Goal: Communication & Community: Connect with others

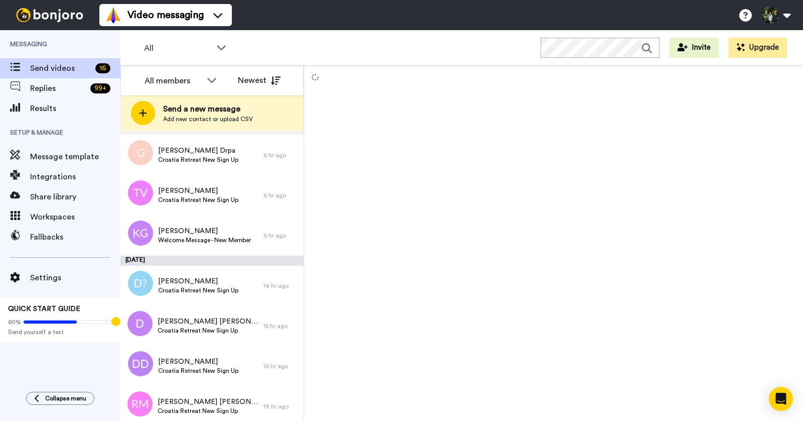
scroll to position [50, 0]
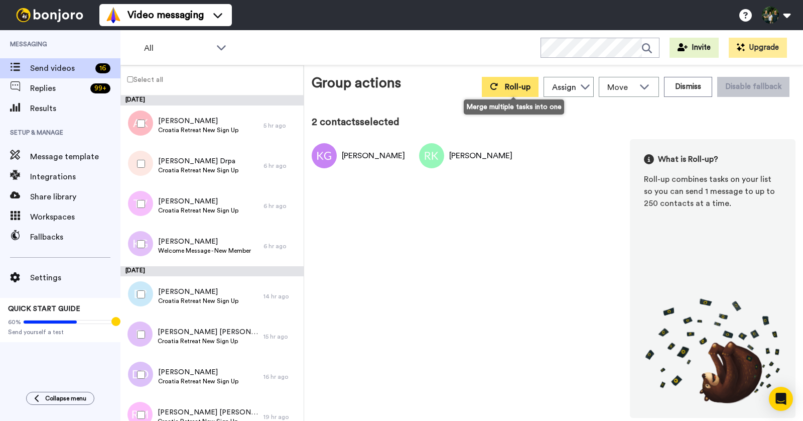
click at [515, 85] on span "Roll-up" at bounding box center [518, 87] width 26 height 8
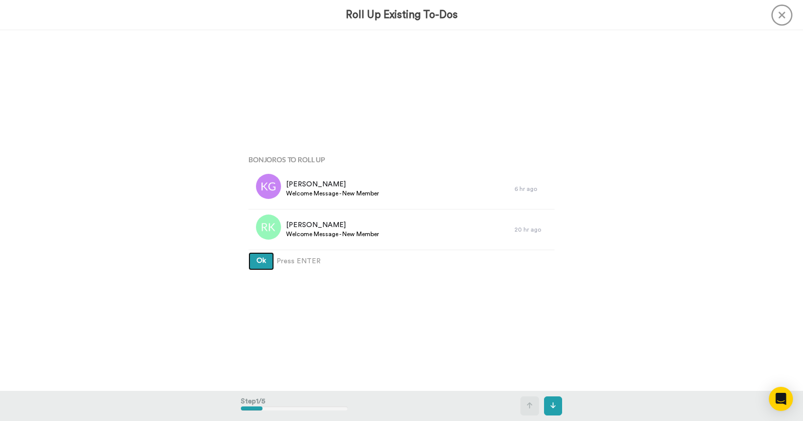
click at [257, 261] on span "Ok" at bounding box center [262, 260] width 10 height 7
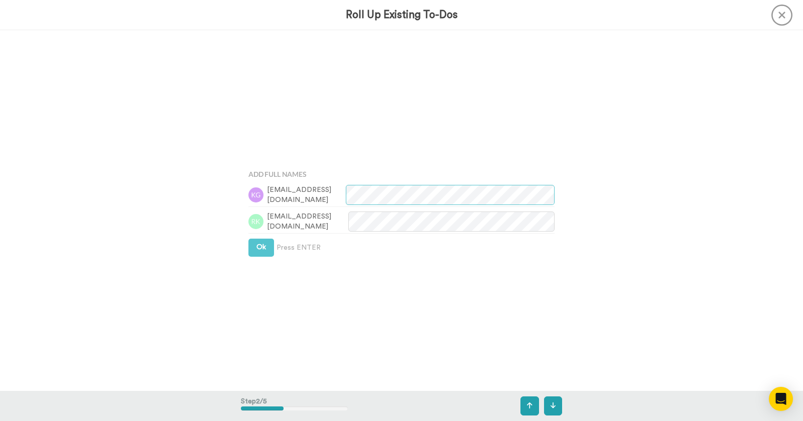
scroll to position [360, 0]
click at [255, 249] on button "Ok" at bounding box center [262, 247] width 26 height 18
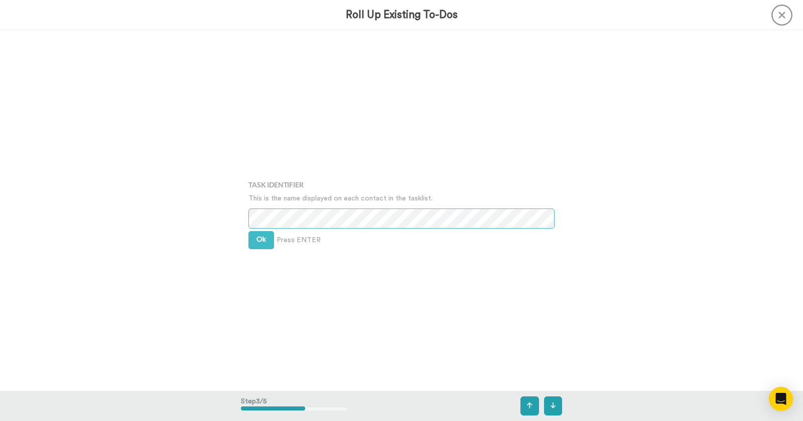
scroll to position [721, 0]
click at [258, 241] on span "Ok" at bounding box center [262, 237] width 10 height 7
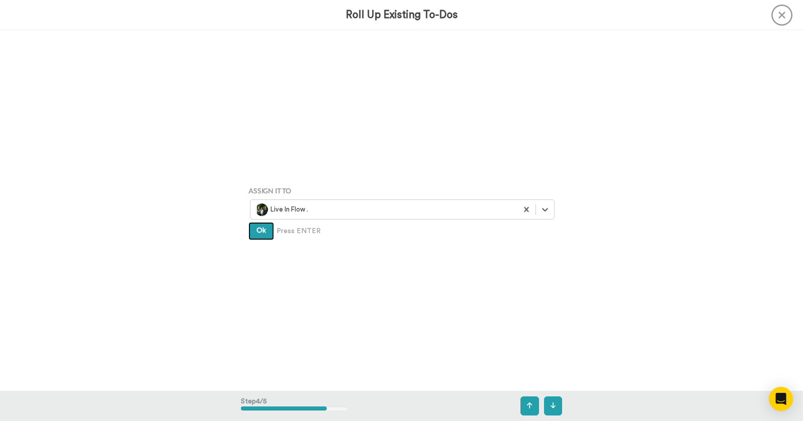
click at [258, 232] on span "Ok" at bounding box center [262, 230] width 10 height 7
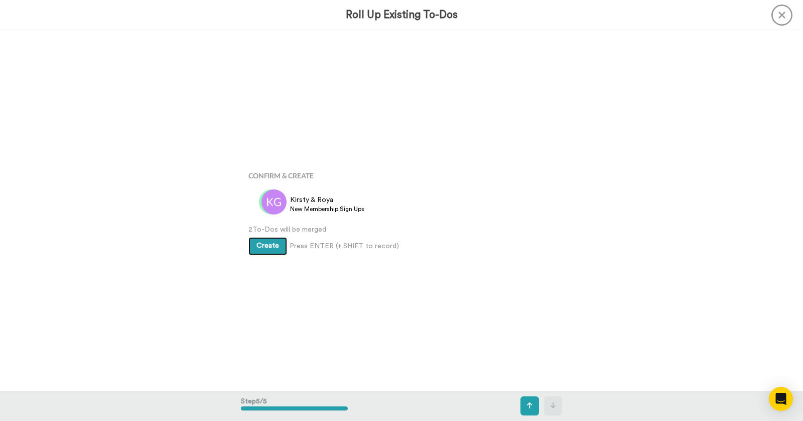
scroll to position [1441, 0]
click at [265, 240] on button "Create" at bounding box center [268, 246] width 39 height 18
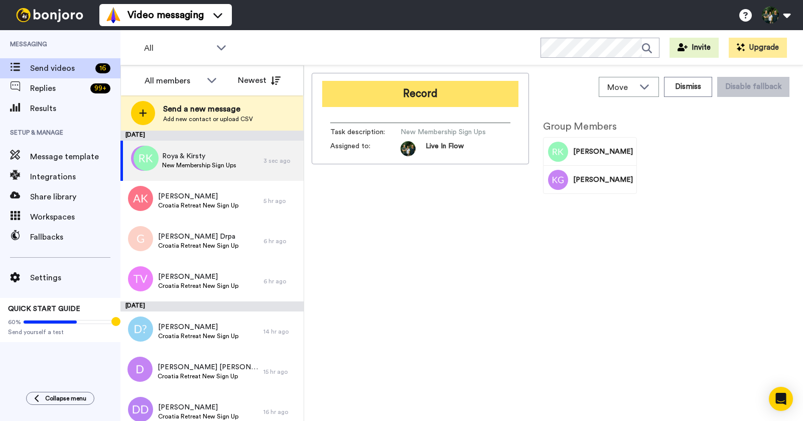
click at [396, 95] on button "Record" at bounding box center [420, 94] width 196 height 26
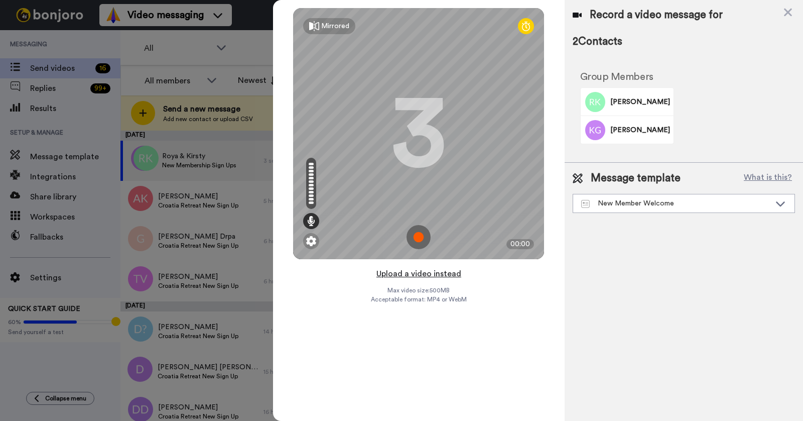
click at [409, 276] on button "Upload a video instead" at bounding box center [419, 273] width 91 height 13
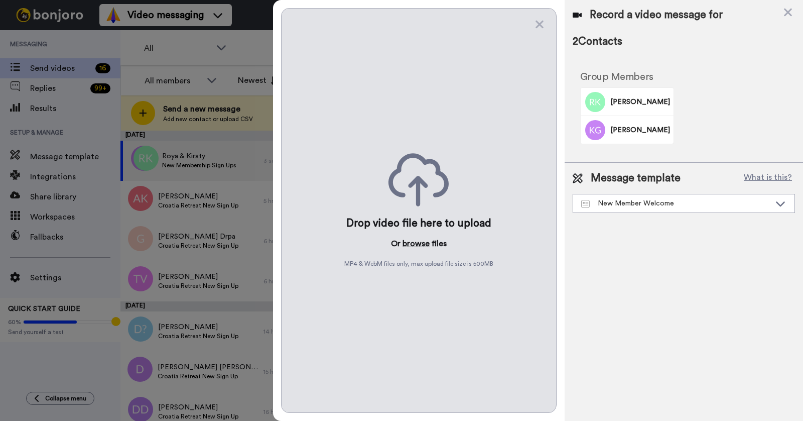
click at [418, 242] on button "browse" at bounding box center [416, 243] width 27 height 12
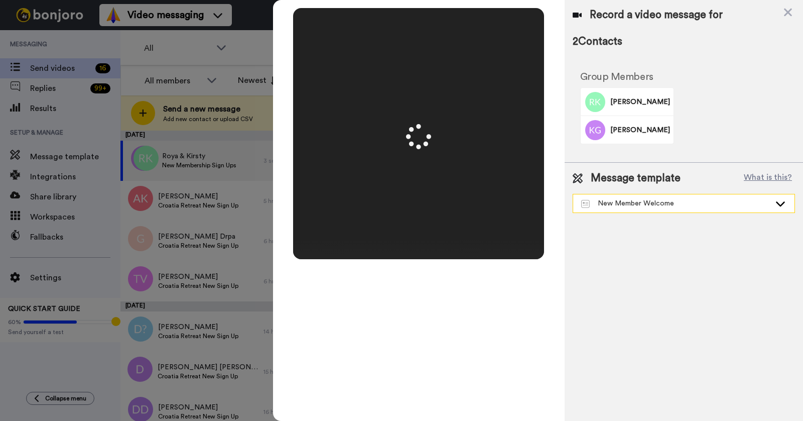
click at [650, 203] on div "New Member Welcome" at bounding box center [675, 203] width 189 height 10
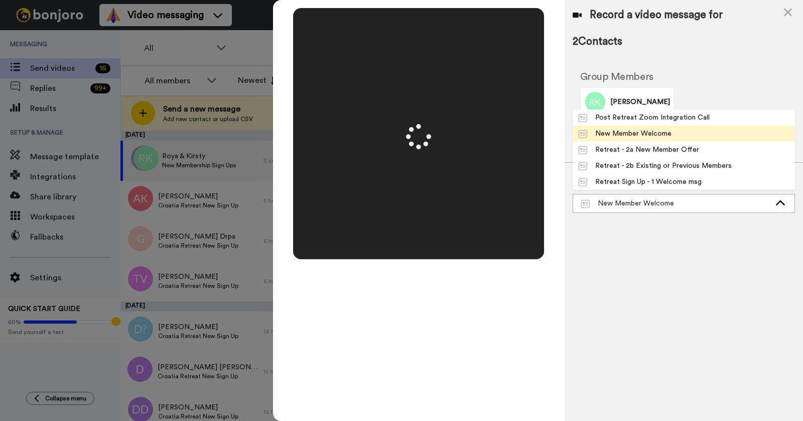
click at [655, 129] on div "New Member Welcome" at bounding box center [625, 134] width 93 height 10
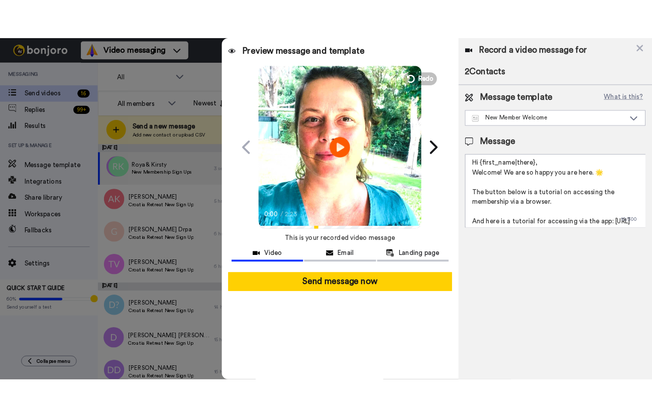
scroll to position [63, 0]
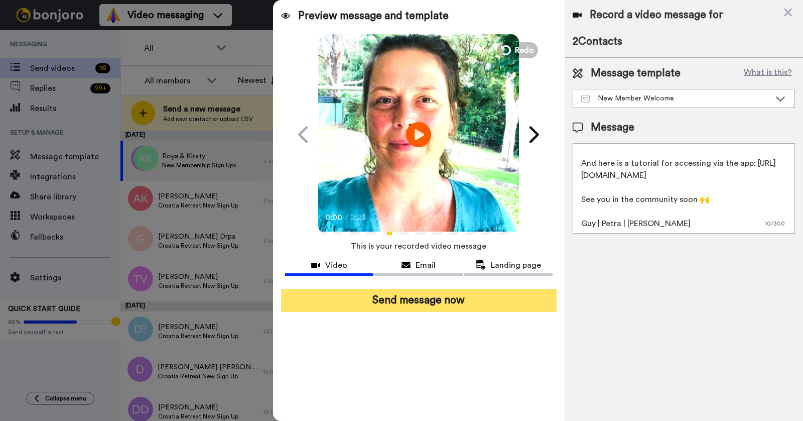
click at [452, 293] on button "Send message now" at bounding box center [419, 300] width 276 height 23
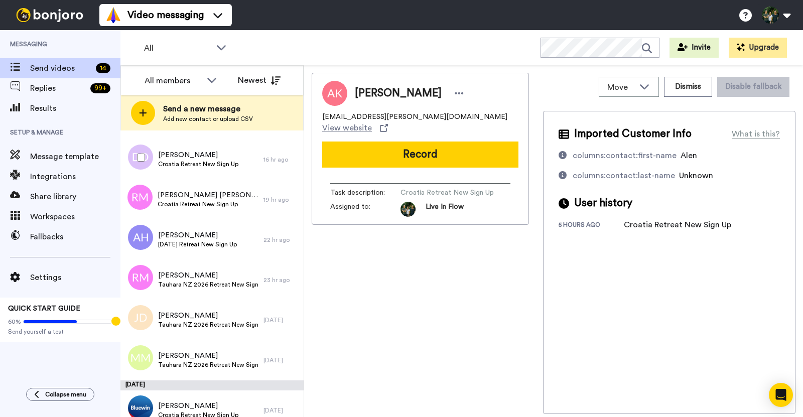
scroll to position [214, 0]
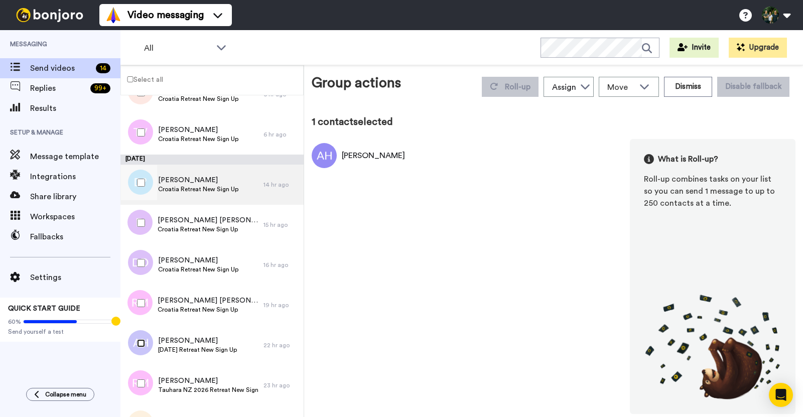
scroll to position [83, 0]
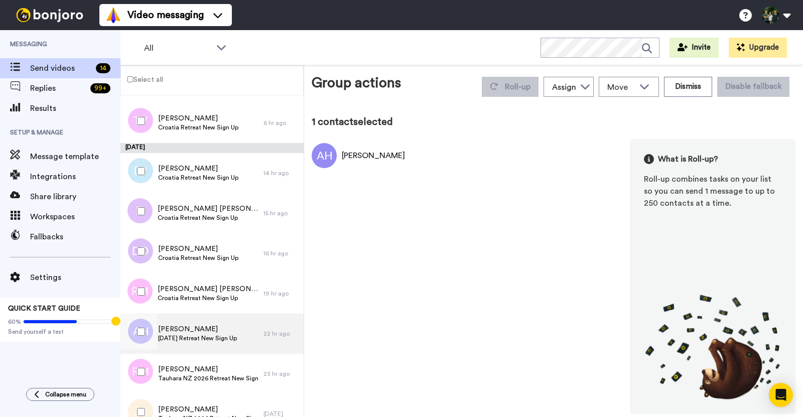
click at [199, 329] on span "Alison Hope" at bounding box center [197, 329] width 79 height 10
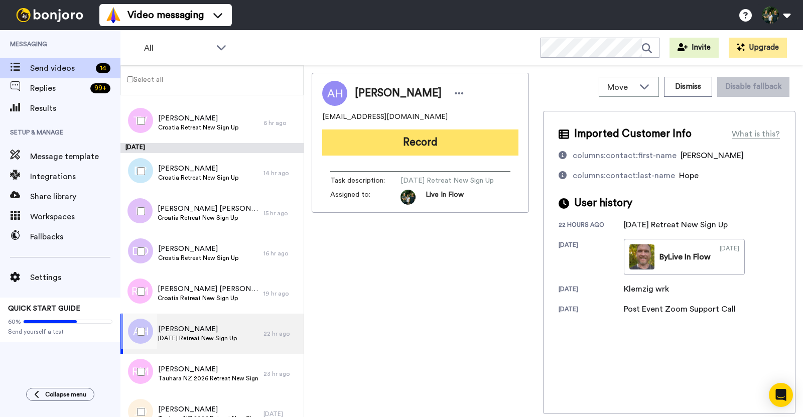
click at [470, 139] on button "Record" at bounding box center [420, 143] width 196 height 26
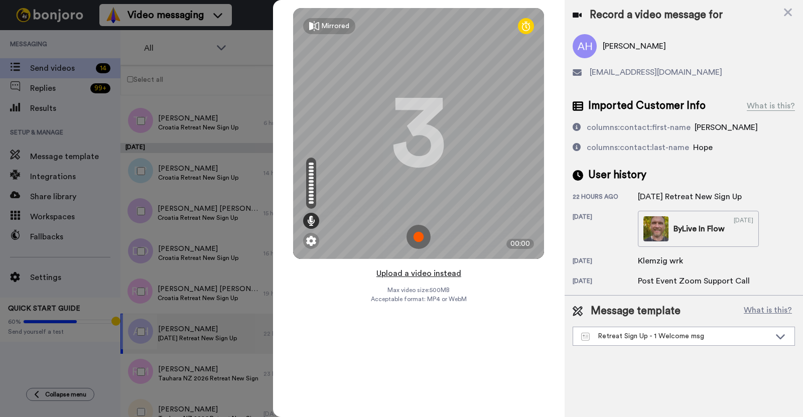
click at [412, 272] on button "Upload a video instead" at bounding box center [419, 273] width 91 height 13
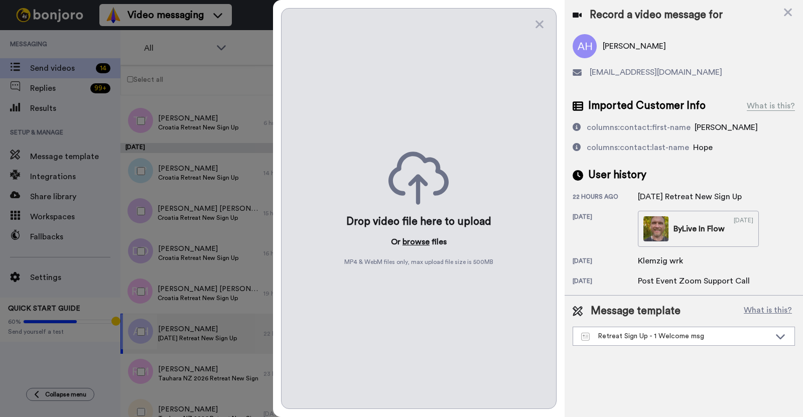
click at [416, 242] on button "browse" at bounding box center [416, 242] width 27 height 12
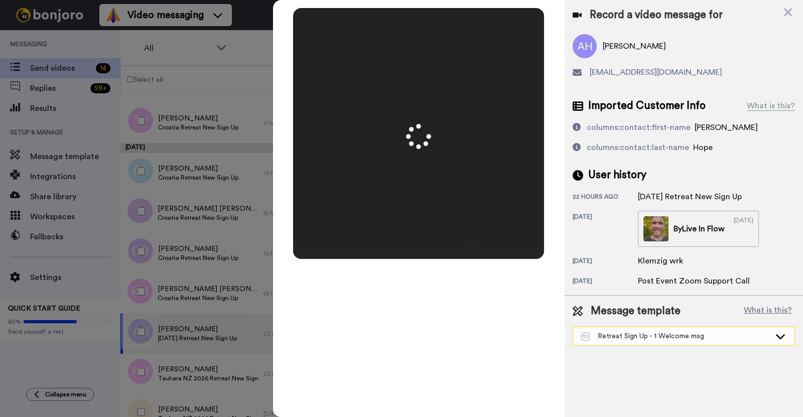
click at [630, 336] on div "Retreat Sign Up - 1 Welcome msg" at bounding box center [675, 336] width 189 height 10
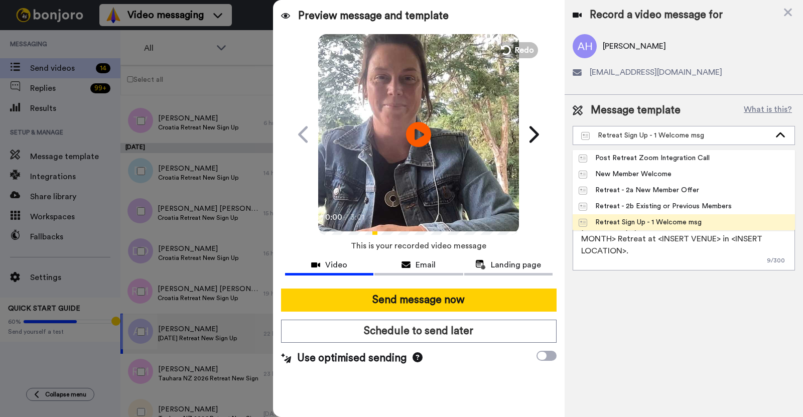
click at [651, 229] on li "Retreat Sign Up - 1 Welcome msg" at bounding box center [684, 222] width 222 height 16
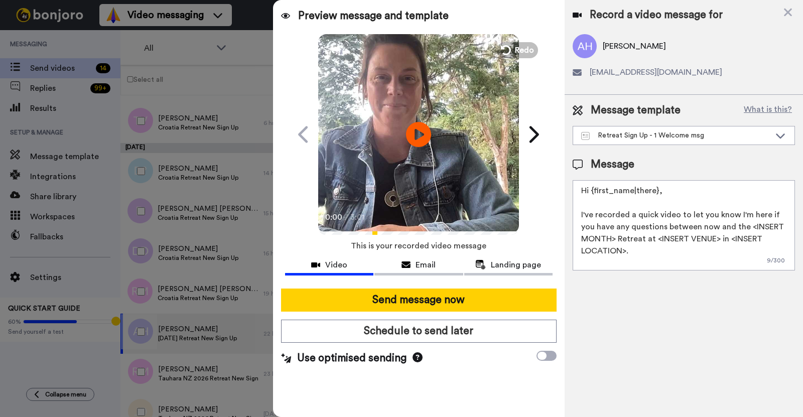
click at [615, 239] on textarea "Hi {first_name|there}, I've recorded a quick video to let you know I'm here if …" at bounding box center [684, 225] width 222 height 90
click at [651, 239] on textarea "Hi {first_name|there}, I've recorded a quick video to let you know I'm here if …" at bounding box center [684, 225] width 222 height 90
click at [626, 250] on textarea "Hi {first_name|there}, I've recorded a quick video to let you know I'm here if …" at bounding box center [684, 225] width 222 height 90
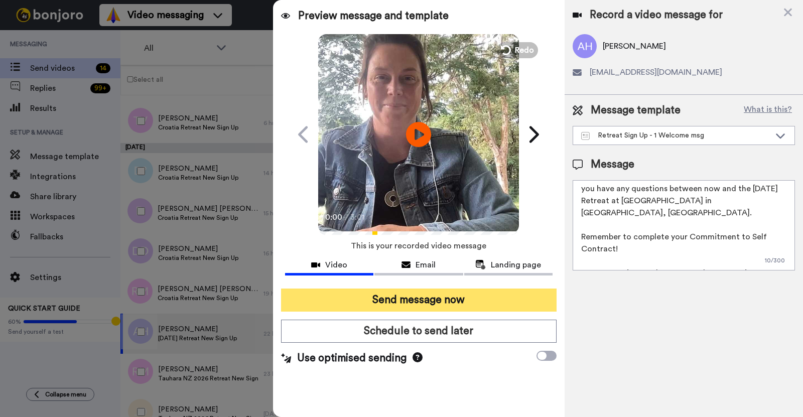
type textarea "Hi {first_name|there}, I've recorded a quick video to let you know I'm here if …"
click at [413, 293] on button "Send message now" at bounding box center [419, 300] width 276 height 23
